Goal: Register for event/course

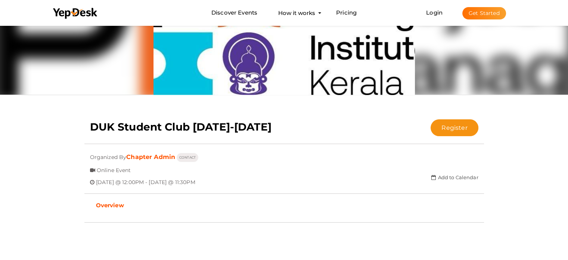
scroll to position [72, 0]
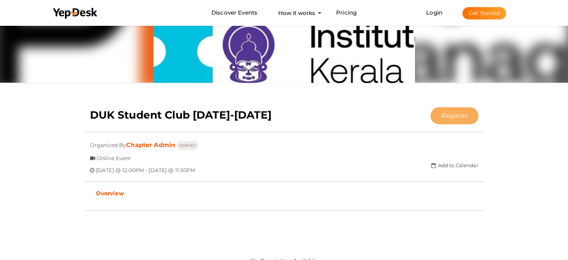
click at [461, 114] on button "Register" at bounding box center [454, 115] width 47 height 17
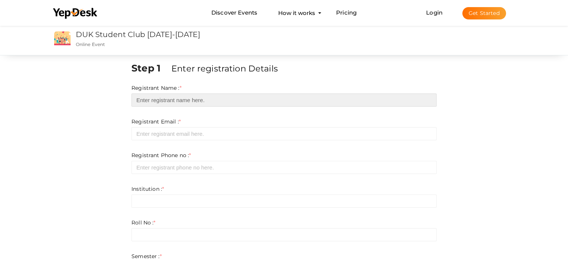
click at [357, 105] on input "text" at bounding box center [284, 99] width 305 height 13
type input "[PERSON_NAME]"
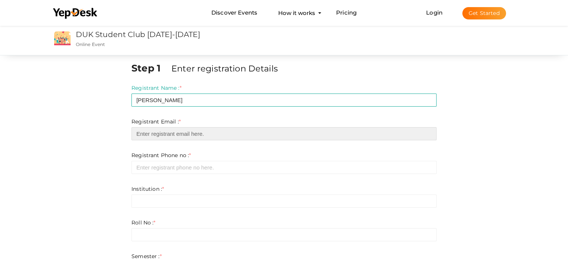
click at [188, 134] on input "email" at bounding box center [284, 133] width 305 height 13
click at [191, 133] on input "email" at bounding box center [284, 133] width 305 height 13
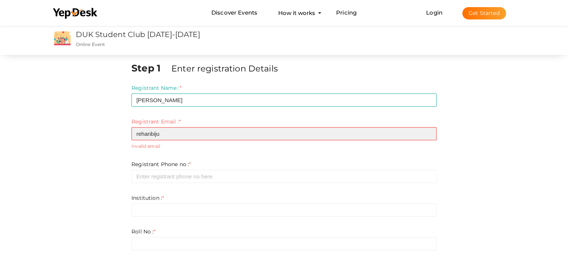
type input "rehanbiju"
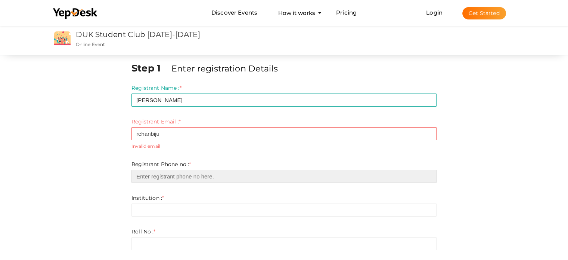
click at [188, 174] on input "number" at bounding box center [284, 176] width 305 height 13
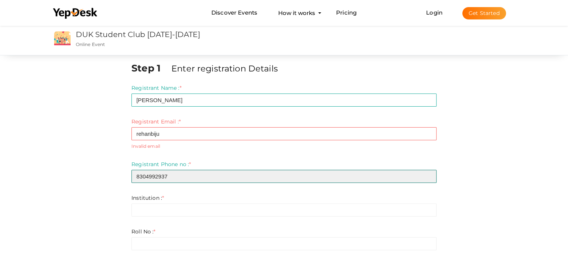
type input "8304992937"
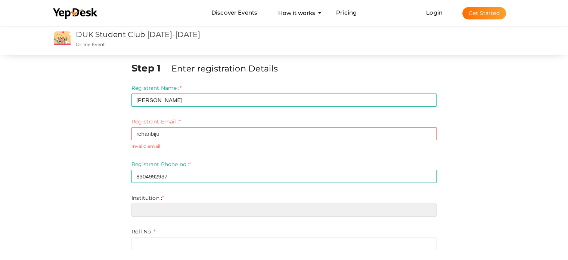
click at [166, 206] on input "text" at bounding box center [284, 209] width 305 height 13
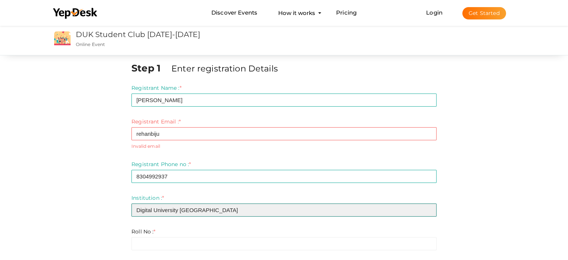
type input "Digital University [GEOGRAPHIC_DATA]"
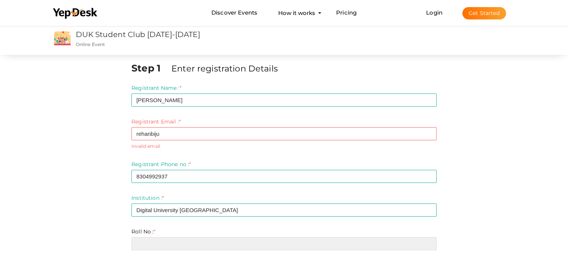
click at [175, 239] on input "text" at bounding box center [284, 243] width 305 height 13
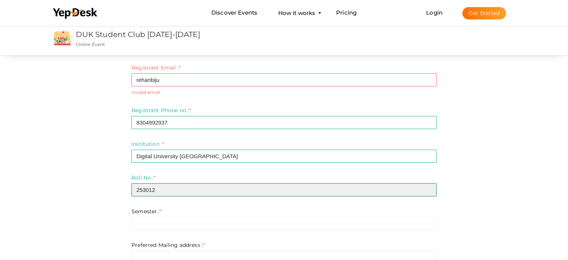
scroll to position [69, 0]
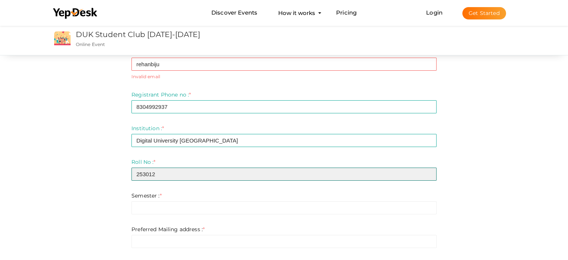
type input "253012"
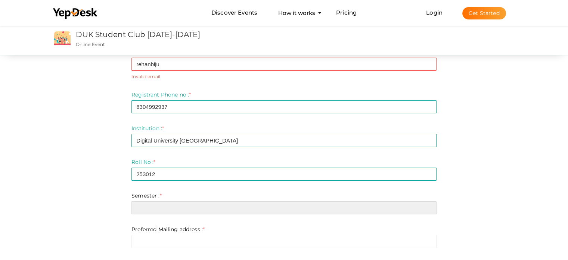
click at [179, 203] on input "text" at bounding box center [284, 207] width 305 height 13
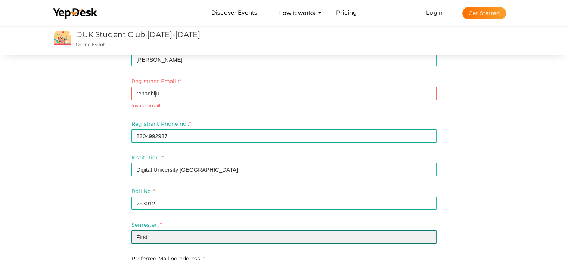
scroll to position [3, 0]
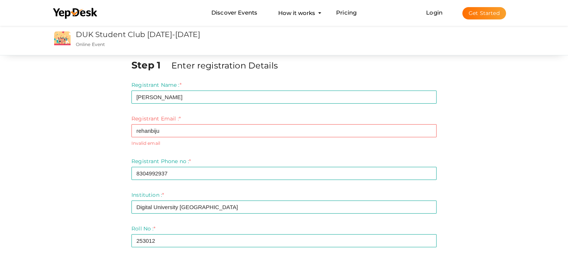
type input "First"
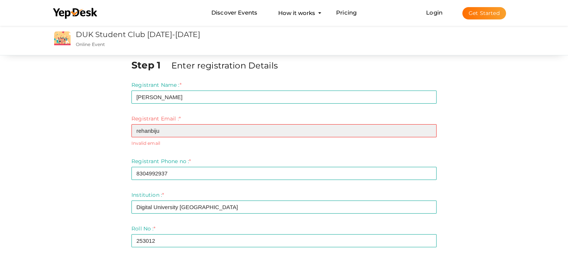
click at [169, 128] on input "rehanbiju" at bounding box center [284, 130] width 305 height 13
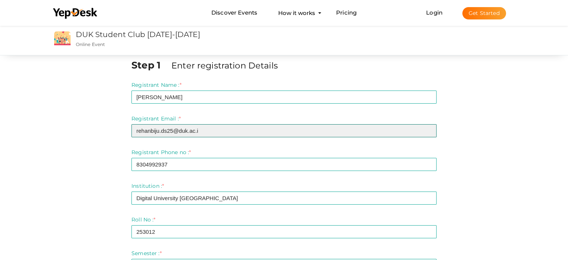
type input "[EMAIL_ADDRESS][DOMAIN_NAME]"
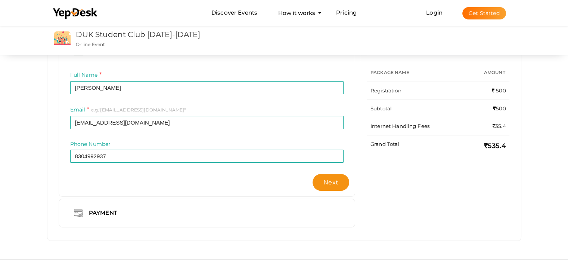
scroll to position [109, 0]
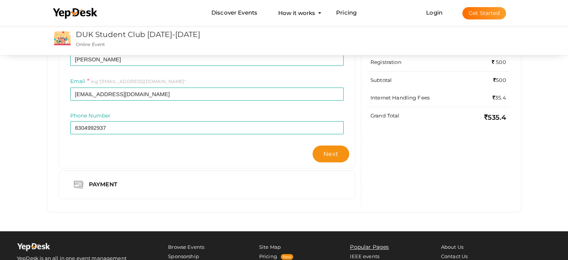
click at [262, 200] on div "Billing Info Full Name [PERSON_NAME] Invalid Name. Please enter full name. Requ…" at bounding box center [207, 107] width 308 height 198
click at [341, 151] on button "Next" at bounding box center [331, 153] width 37 height 17
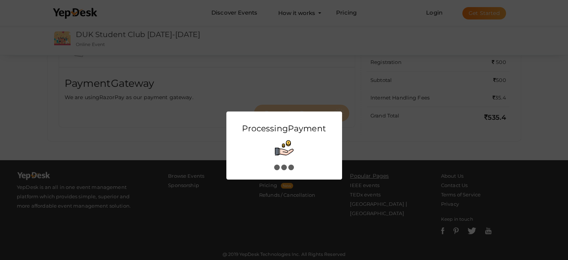
scroll to position [0, 0]
